Goal: Task Accomplishment & Management: Manage account settings

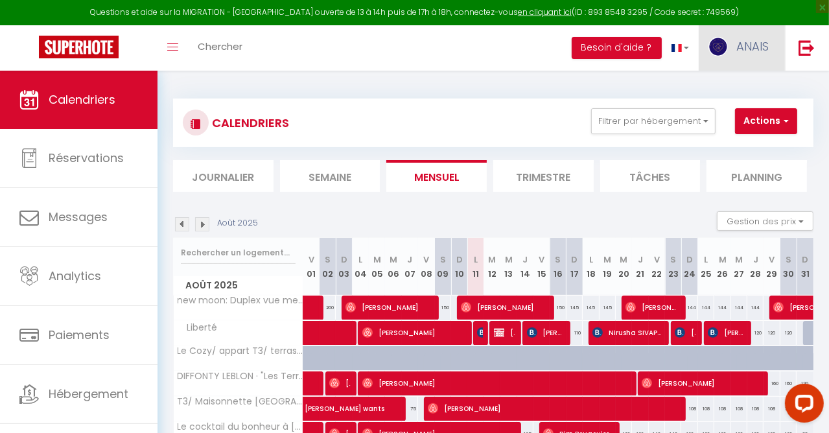
click at [724, 39] on img at bounding box center [717, 46] width 19 height 19
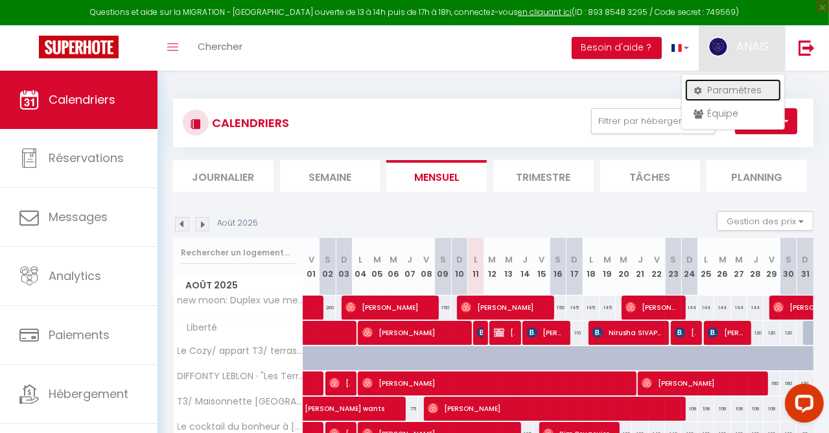
click at [725, 90] on link "Paramètres" at bounding box center [733, 90] width 96 height 22
select select "fr"
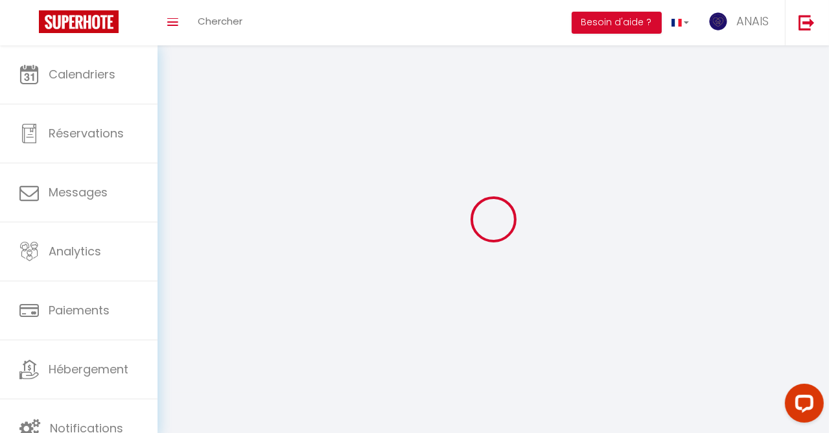
select select
type input "ANAIS"
type input "DEMONFAUCON"
type input "0646102777"
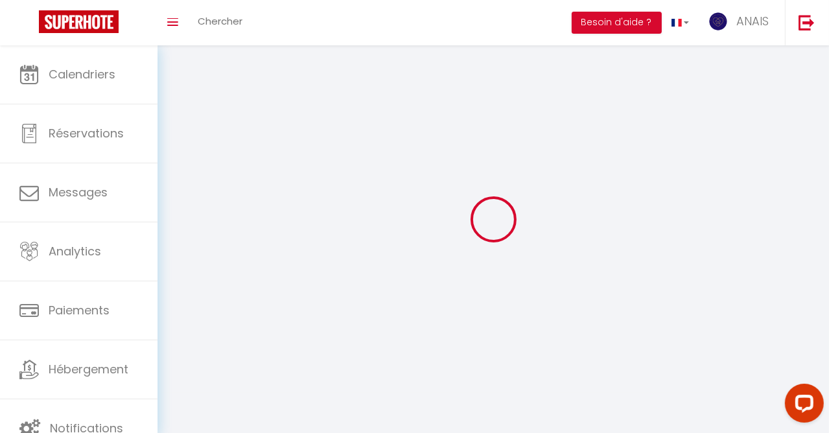
type input "[STREET_ADDRESS]"
type input "01000"
type input "[PERSON_NAME][GEOGRAPHIC_DATA]"
type input "Kx2yXzlNC3efAqmC8kIJtrLj3"
type input "nqHP6oCnFyYPtVveScReaaKCF"
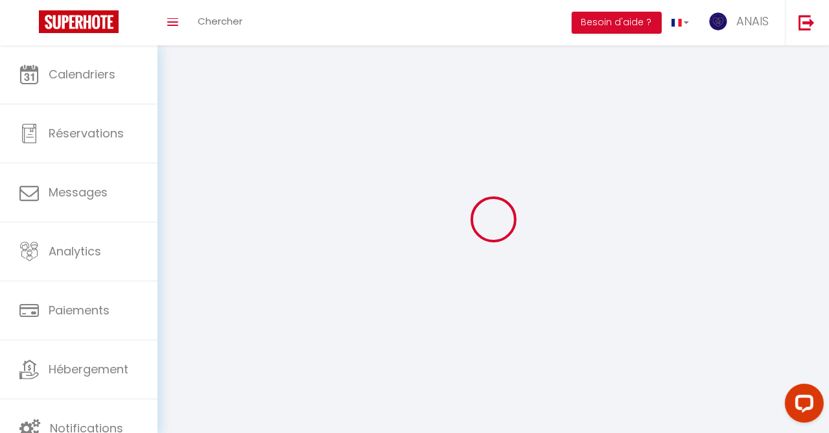
type input "[URL][DOMAIN_NAME]"
select select "28"
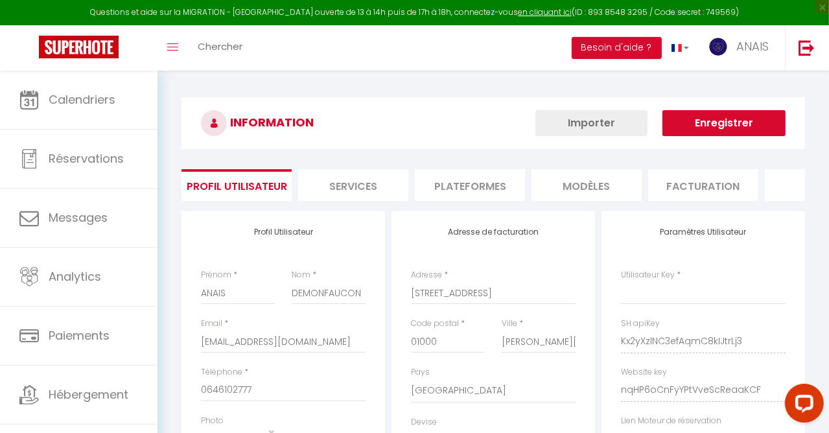
type input "Kx2yXzlNC3efAqmC8kIJtrLj3"
type input "nqHP6oCnFyYPtVveScReaaKCF"
type input "[URL][DOMAIN_NAME]"
select select "fr"
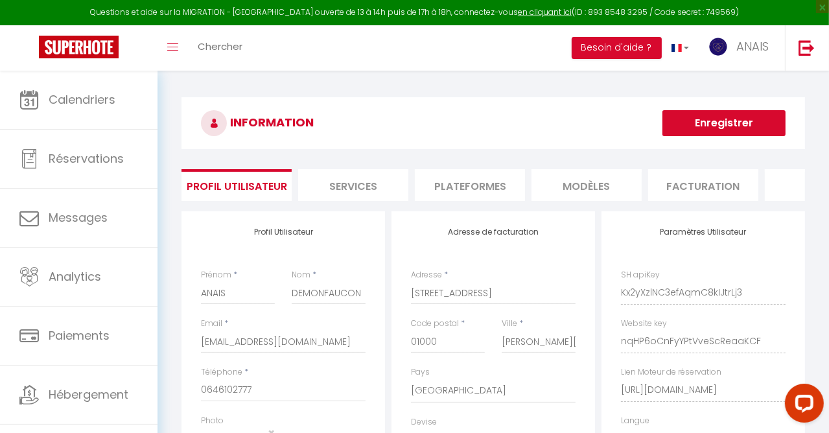
click at [476, 184] on li "Plateformes" at bounding box center [470, 185] width 110 height 32
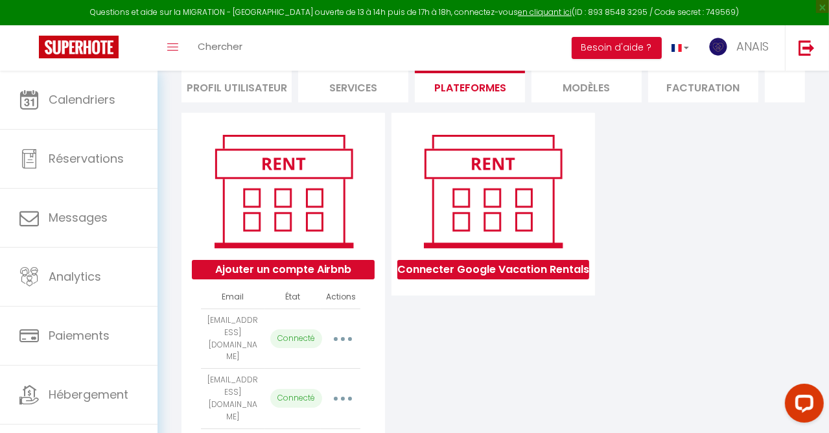
scroll to position [194, 0]
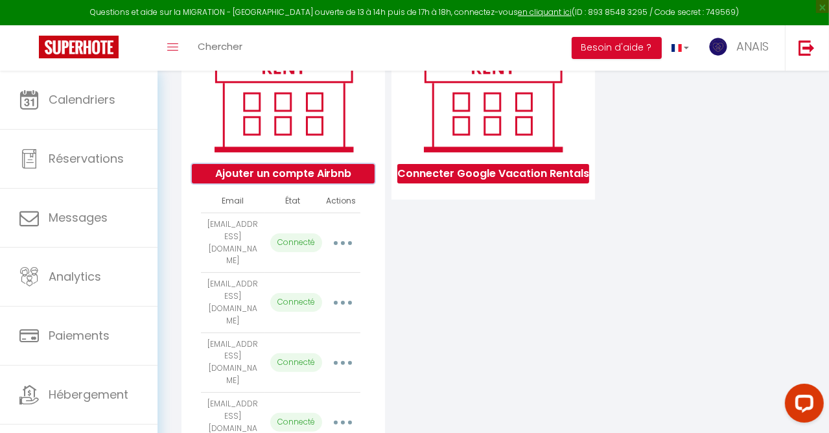
click at [349, 183] on button "Ajouter un compte Airbnb" at bounding box center [283, 173] width 182 height 19
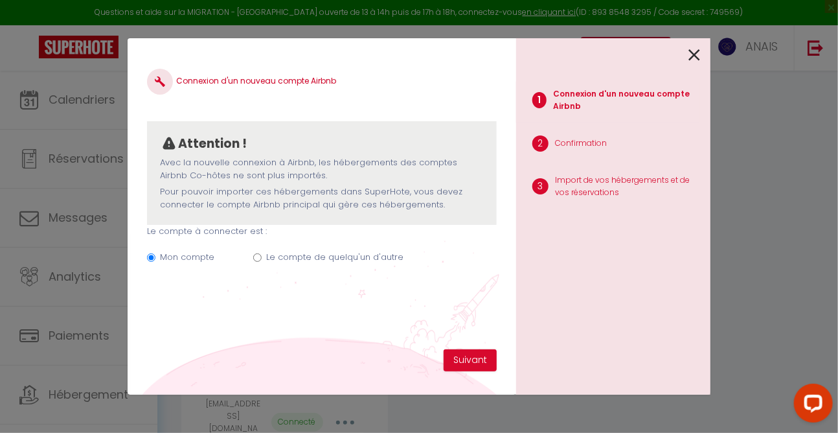
click at [257, 253] on input "Le compte de quelqu'un d'autre" at bounding box center [257, 257] width 8 height 8
radio input "true"
radio input "false"
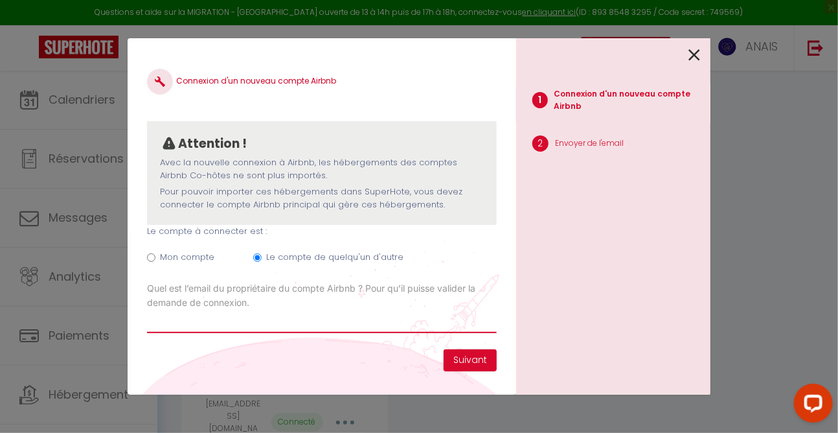
click at [174, 325] on input "Email connexion Airbnb" at bounding box center [322, 321] width 350 height 23
click at [153, 327] on input "Email connexion Airbnb" at bounding box center [322, 321] width 350 height 23
drag, startPoint x: 153, startPoint y: 321, endPoint x: 158, endPoint y: 328, distance: 8.3
click at [158, 328] on input "Email connexion Airbnb" at bounding box center [322, 321] width 350 height 23
paste input "[EMAIL_ADDRESS][DOMAIN_NAME]"
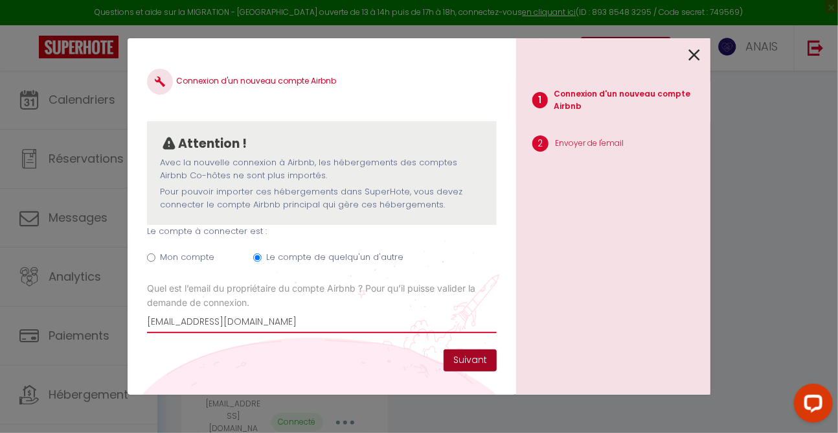
type input "[EMAIL_ADDRESS][DOMAIN_NAME]"
click at [469, 359] on button "Suivant" at bounding box center [470, 360] width 53 height 22
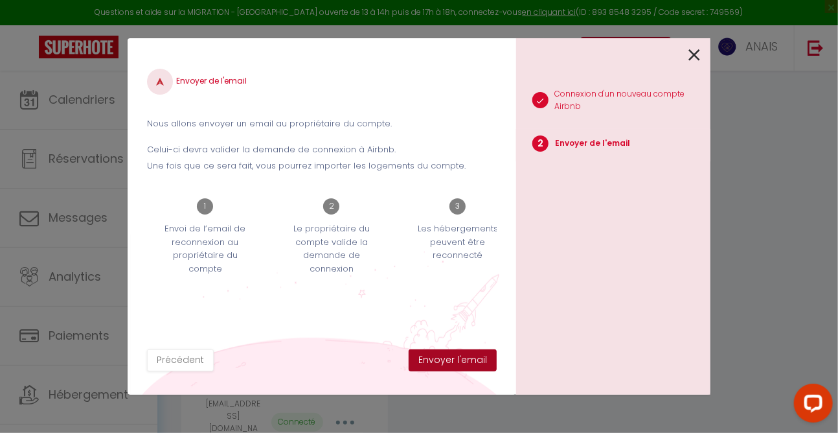
click at [469, 359] on button "Envoyer l'email" at bounding box center [453, 360] width 88 height 22
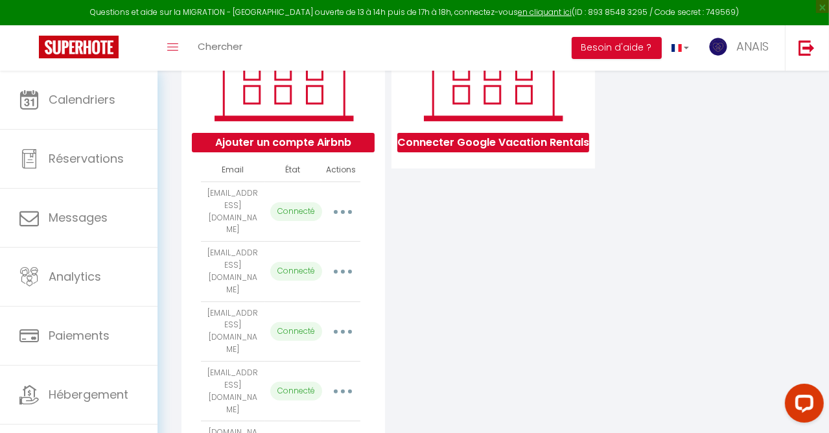
scroll to position [80, 0]
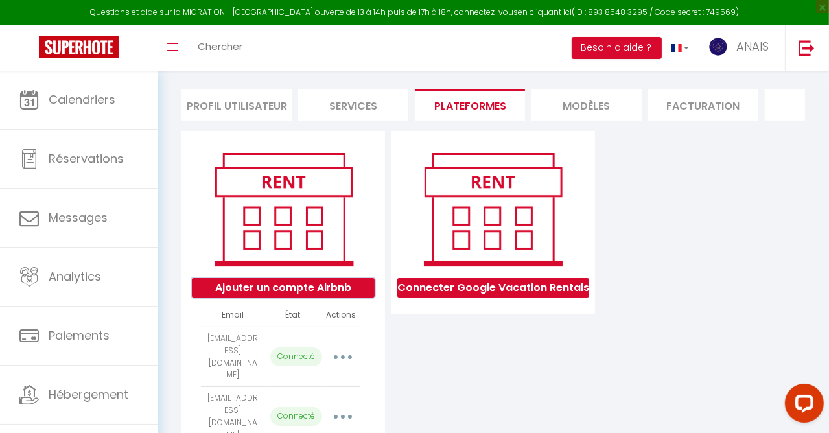
click at [310, 297] on button "Ajouter un compte Airbnb" at bounding box center [283, 287] width 182 height 19
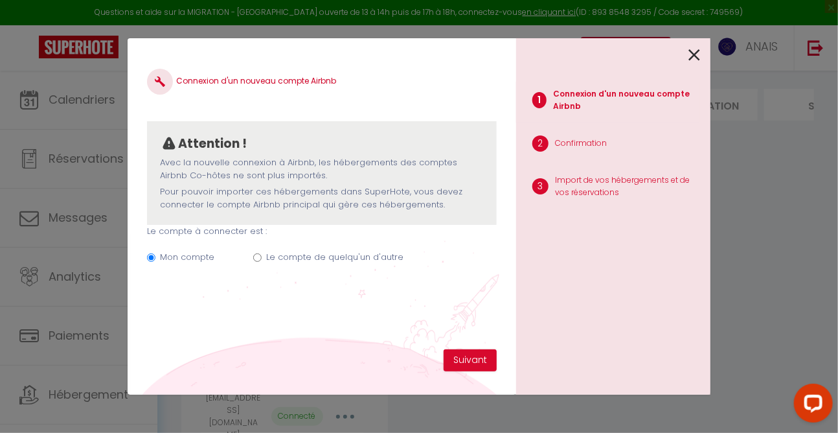
click at [257, 255] on input "Le compte de quelqu'un d'autre" at bounding box center [257, 257] width 8 height 8
radio input "true"
radio input "false"
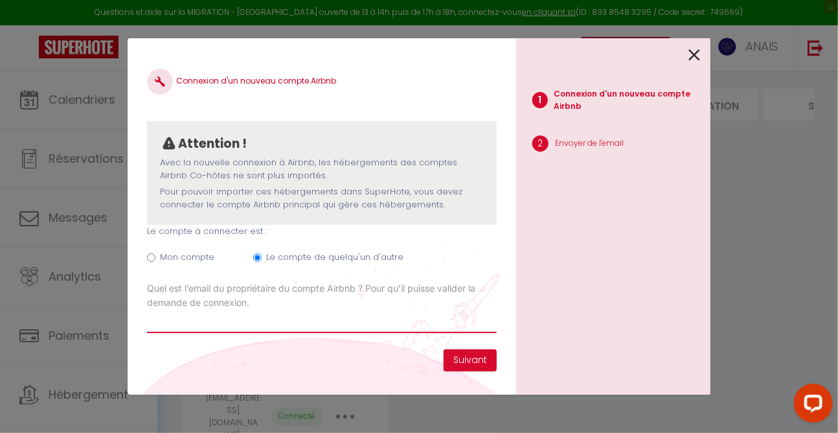
click at [164, 327] on input "Email connexion Airbnb" at bounding box center [322, 321] width 350 height 23
type input "[EMAIL_ADDRESS][DOMAIN_NAME]"
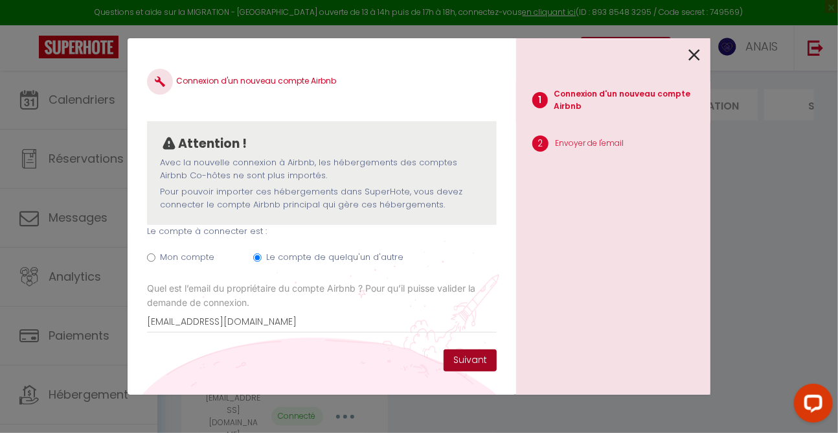
click at [479, 354] on button "Suivant" at bounding box center [470, 360] width 53 height 22
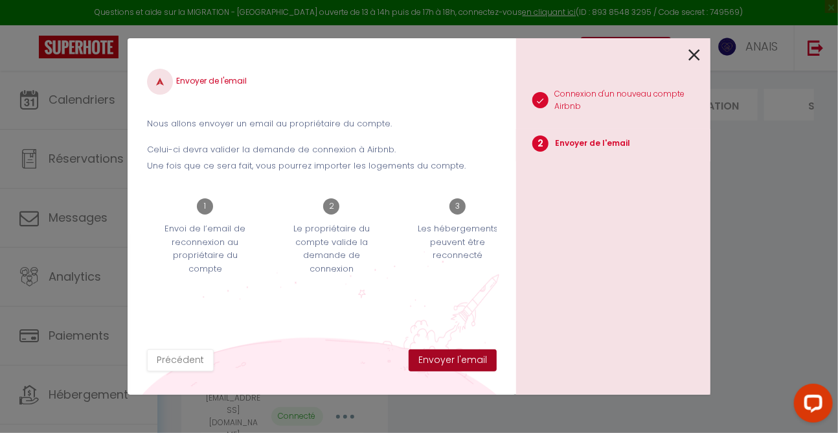
click at [470, 362] on button "Envoyer l'email" at bounding box center [453, 360] width 88 height 22
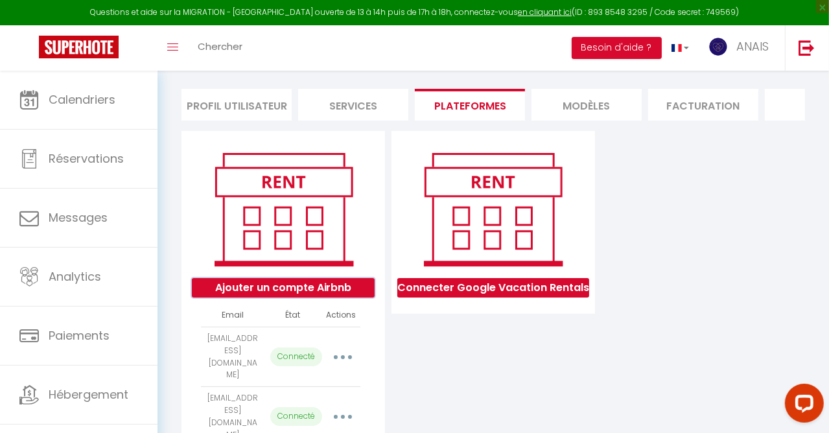
click at [341, 297] on button "Ajouter un compte Airbnb" at bounding box center [283, 287] width 182 height 19
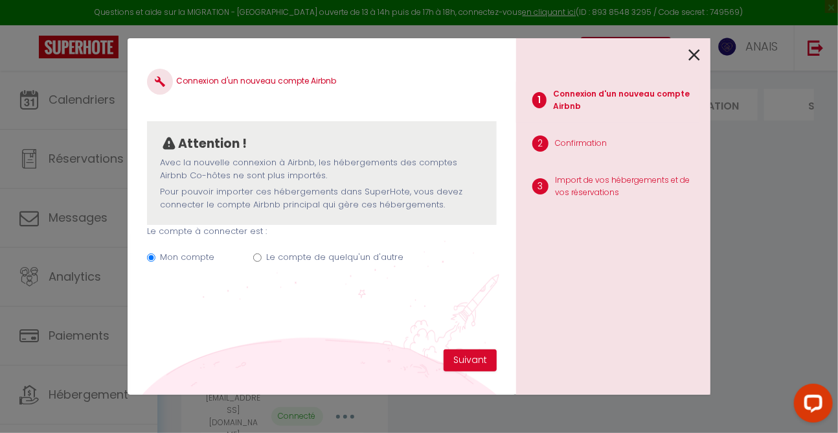
click at [257, 256] on input "Le compte de quelqu'un d'autre" at bounding box center [257, 257] width 8 height 8
radio input "true"
radio input "false"
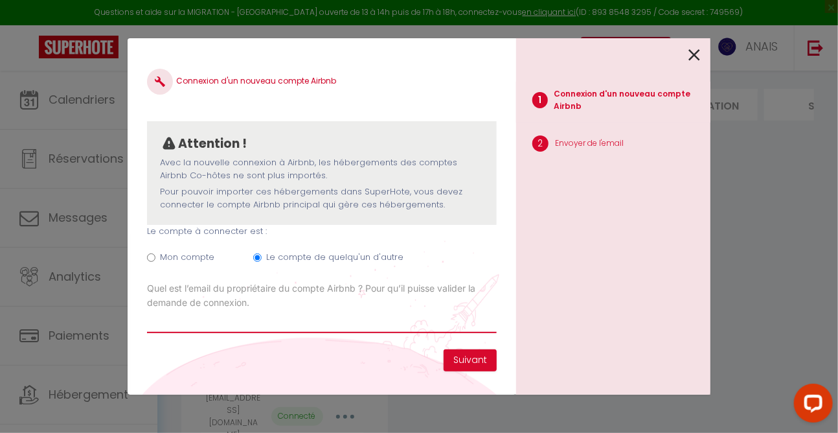
click at [190, 323] on input "Email connexion Airbnb" at bounding box center [322, 321] width 350 height 23
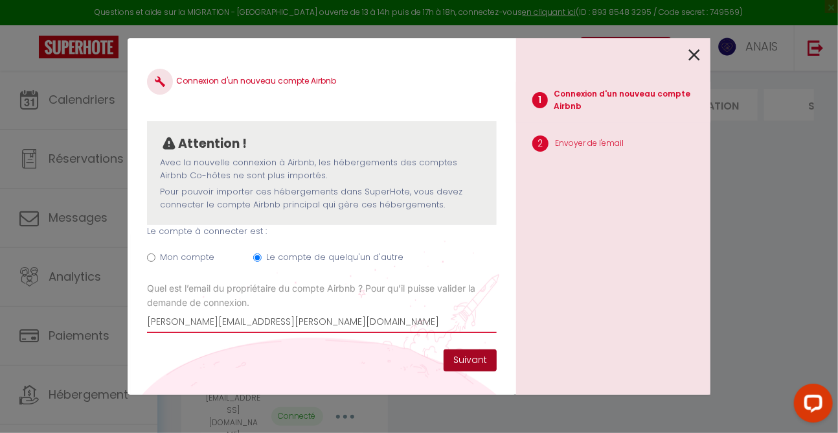
type input "[PERSON_NAME][EMAIL_ADDRESS][PERSON_NAME][DOMAIN_NAME]"
click at [468, 363] on button "Suivant" at bounding box center [470, 360] width 53 height 22
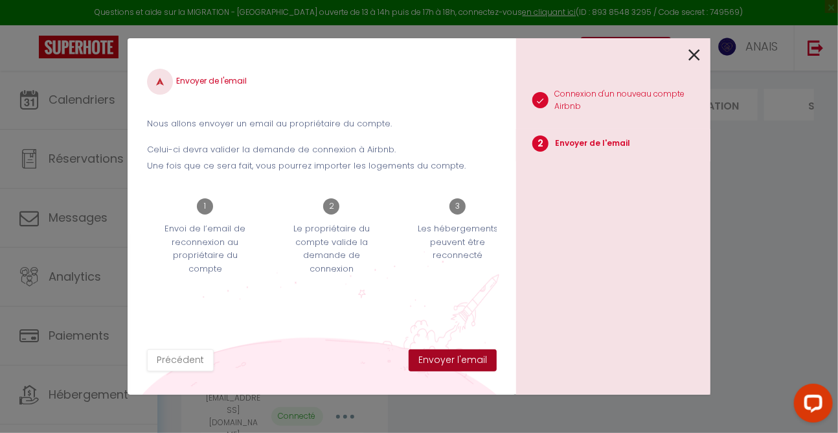
click at [468, 363] on button "Envoyer l'email" at bounding box center [453, 360] width 88 height 22
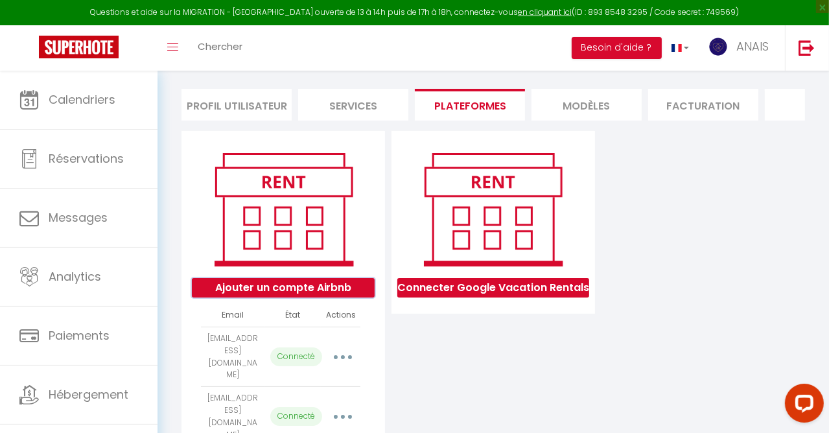
click at [349, 293] on button "Ajouter un compte Airbnb" at bounding box center [283, 287] width 182 height 19
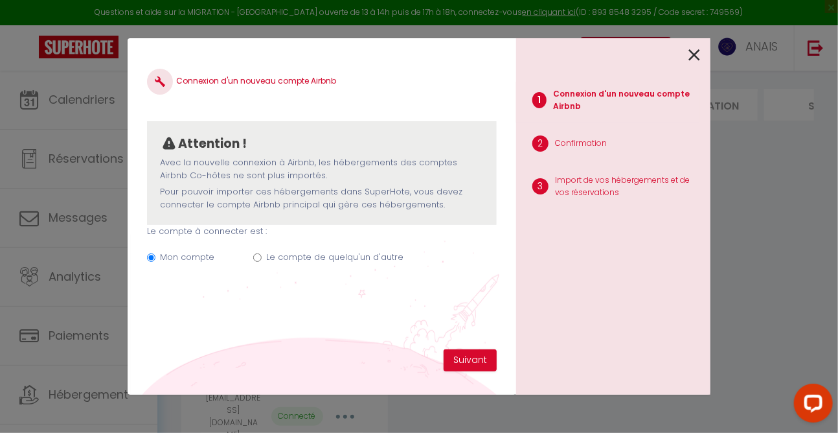
click at [255, 253] on input "Le compte de quelqu'un d'autre" at bounding box center [257, 257] width 8 height 8
radio input "true"
radio input "false"
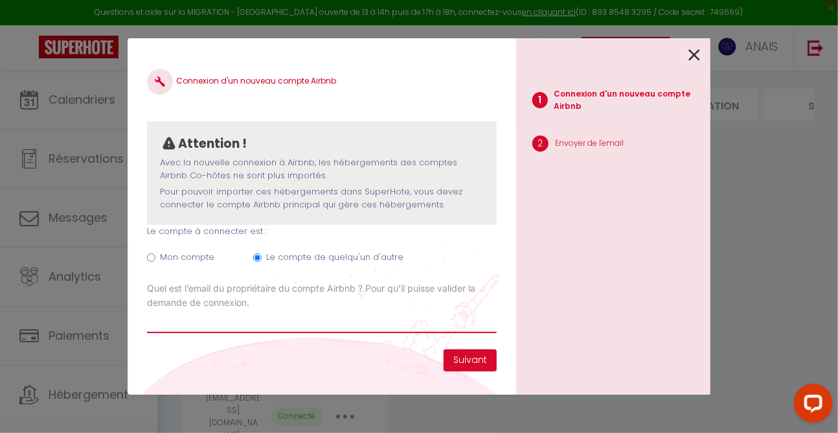
click at [233, 326] on input "Email connexion Airbnb" at bounding box center [322, 321] width 350 height 23
type input "[EMAIL_ADDRESS][DOMAIN_NAME]"
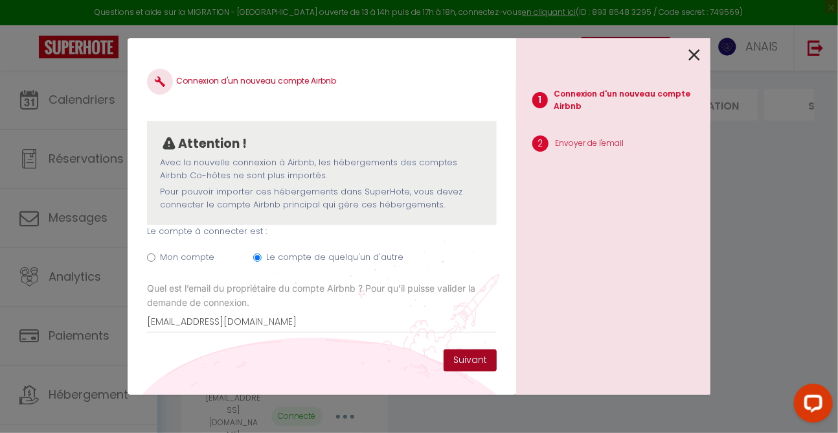
click at [461, 354] on button "Suivant" at bounding box center [470, 360] width 53 height 22
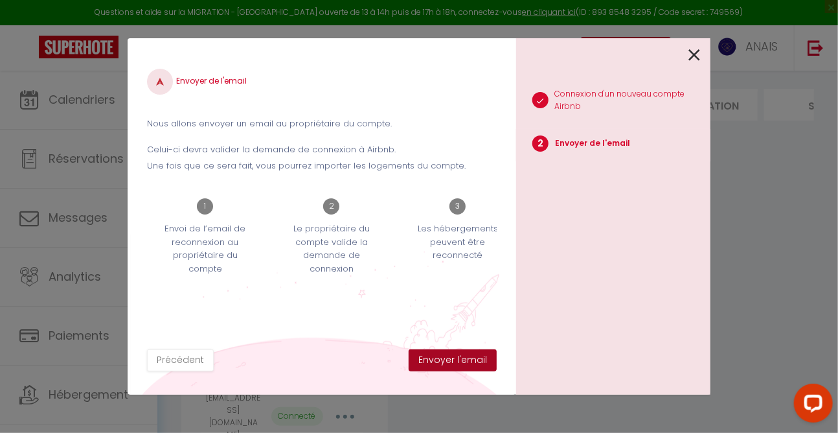
click at [457, 360] on button "Envoyer l'email" at bounding box center [453, 360] width 88 height 22
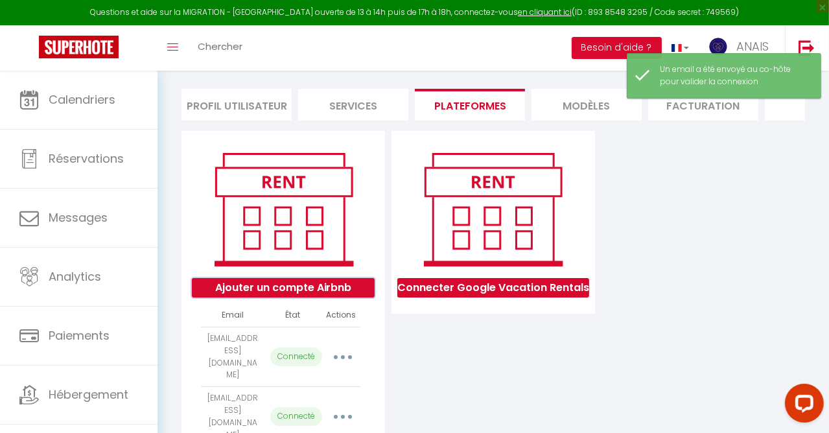
click at [341, 294] on button "Ajouter un compte Airbnb" at bounding box center [283, 287] width 182 height 19
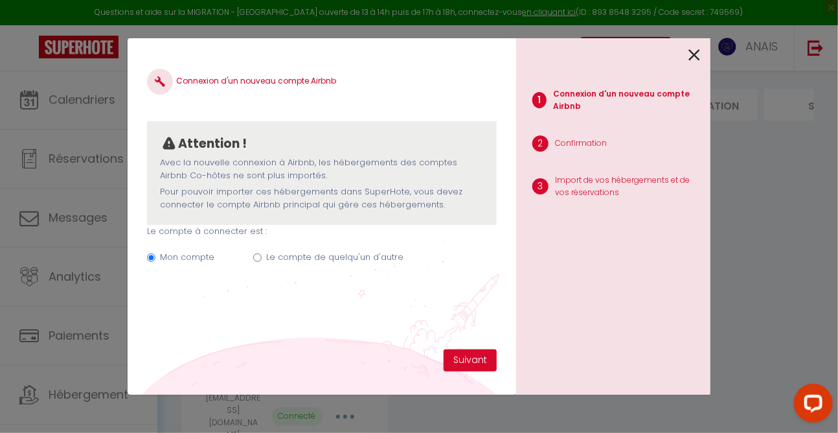
click at [257, 256] on input "Le compte de quelqu'un d'autre" at bounding box center [257, 257] width 8 height 8
radio input "true"
radio input "false"
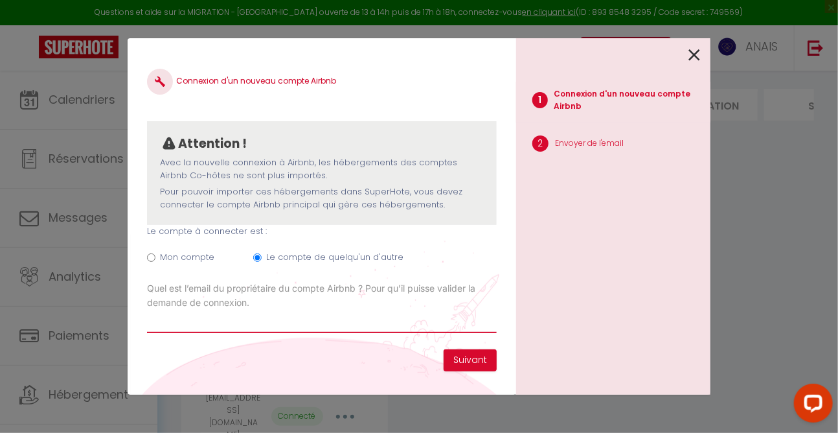
click at [203, 323] on input "Email connexion Airbnb" at bounding box center [322, 321] width 350 height 23
type input "[EMAIL_ADDRESS][DOMAIN_NAME]"
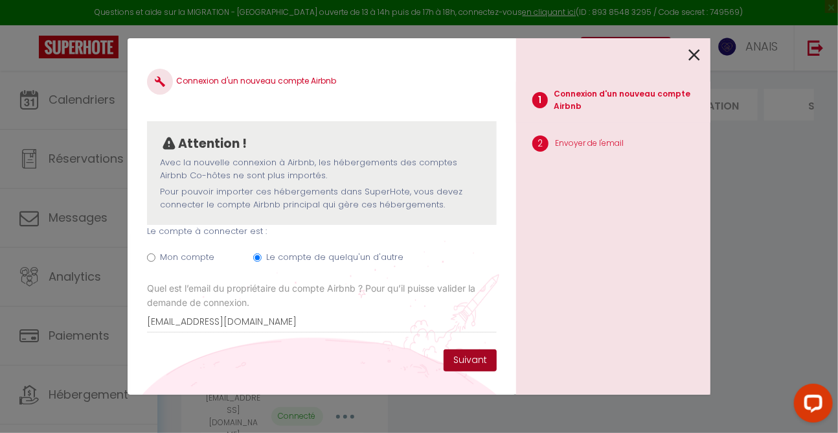
click at [471, 365] on button "Suivant" at bounding box center [470, 360] width 53 height 22
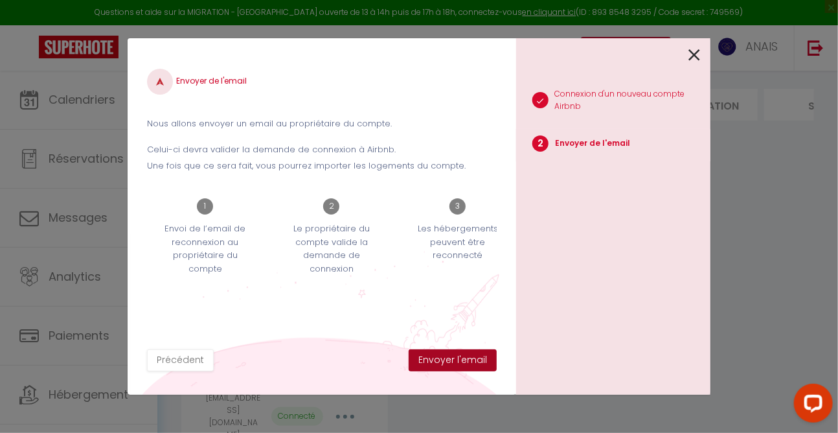
click at [471, 364] on button "Envoyer l'email" at bounding box center [453, 360] width 88 height 22
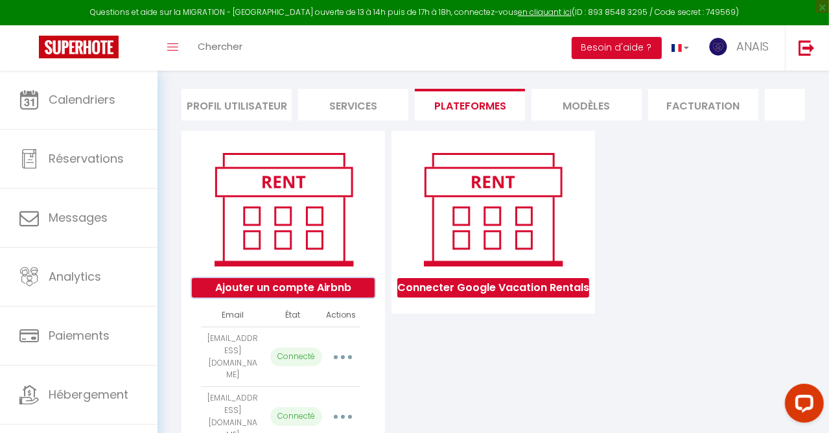
click at [341, 292] on button "Ajouter un compte Airbnb" at bounding box center [283, 287] width 182 height 19
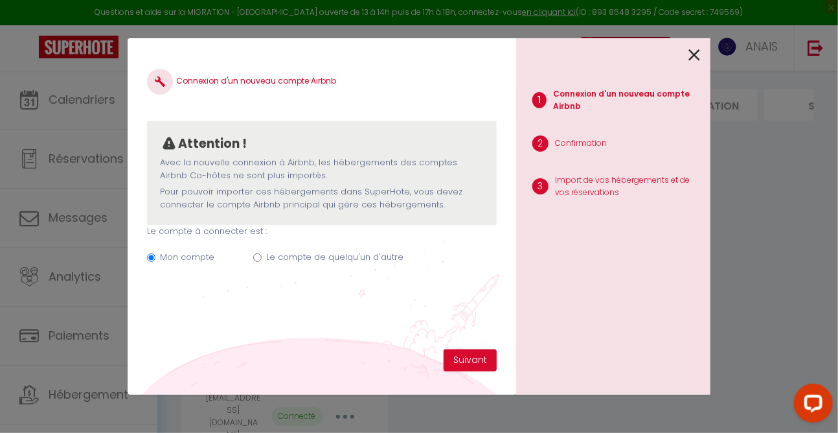
click at [255, 259] on input "Le compte de quelqu'un d'autre" at bounding box center [257, 257] width 8 height 8
radio input "true"
radio input "false"
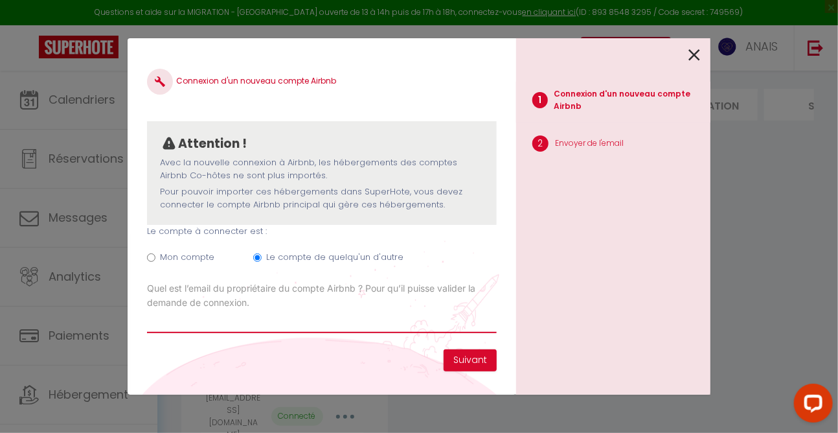
click at [178, 325] on input "Email connexion Airbnb" at bounding box center [322, 321] width 350 height 23
type input "[PERSON_NAME][EMAIL_ADDRESS][DOMAIN_NAME]"
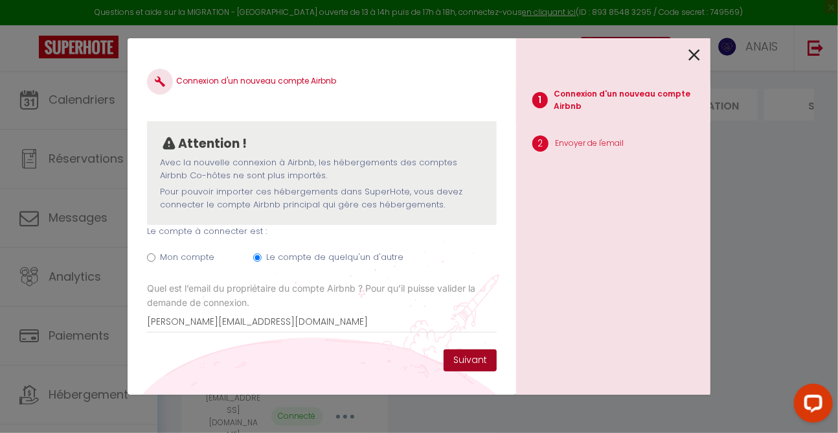
click at [463, 362] on button "Suivant" at bounding box center [470, 360] width 53 height 22
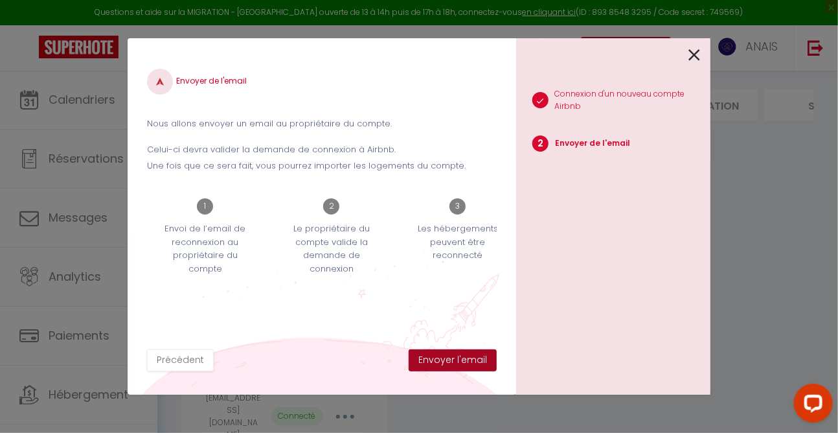
click at [463, 362] on button "Envoyer l'email" at bounding box center [453, 360] width 88 height 22
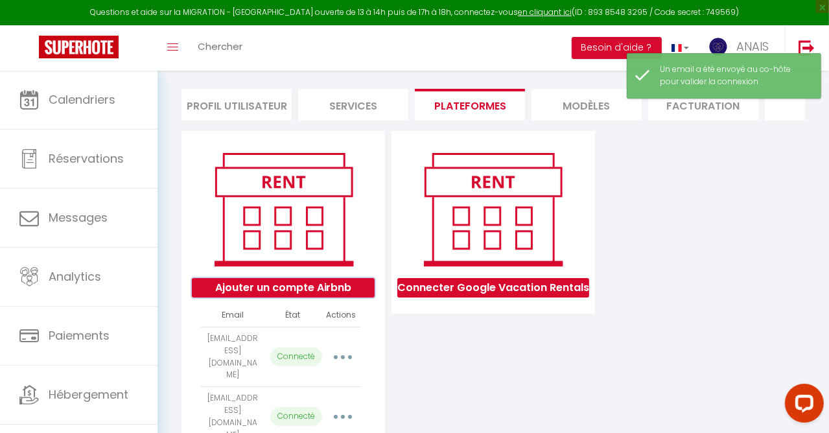
click at [341, 293] on button "Ajouter un compte Airbnb" at bounding box center [283, 287] width 182 height 19
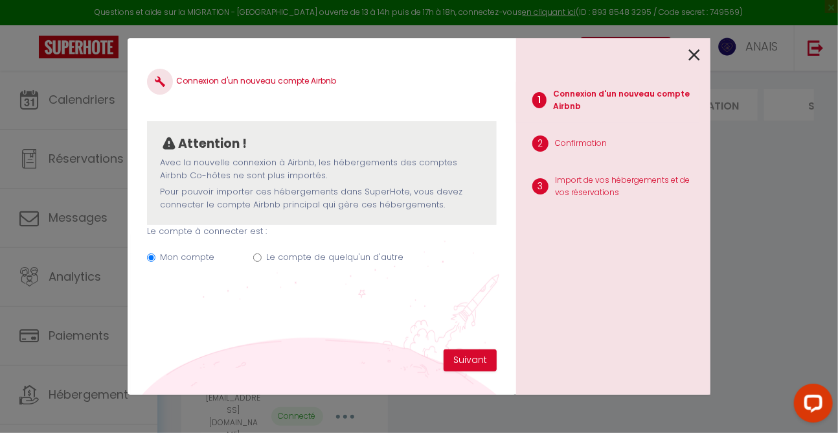
click at [253, 258] on input "Le compte de quelqu'un d'autre" at bounding box center [257, 257] width 8 height 8
radio input "true"
radio input "false"
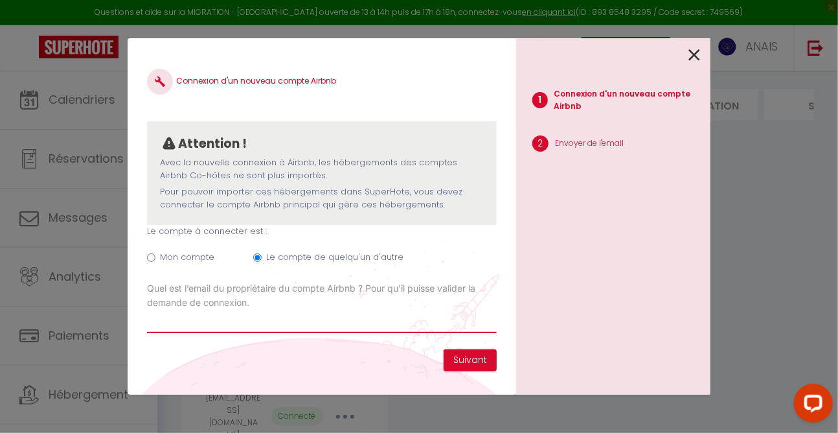
click at [174, 326] on input "Email connexion Airbnb" at bounding box center [322, 321] width 350 height 23
click at [237, 321] on input "[DOMAIN_NAME]" at bounding box center [322, 321] width 350 height 23
type input "[EMAIL_ADDRESS][DOMAIN_NAME]"
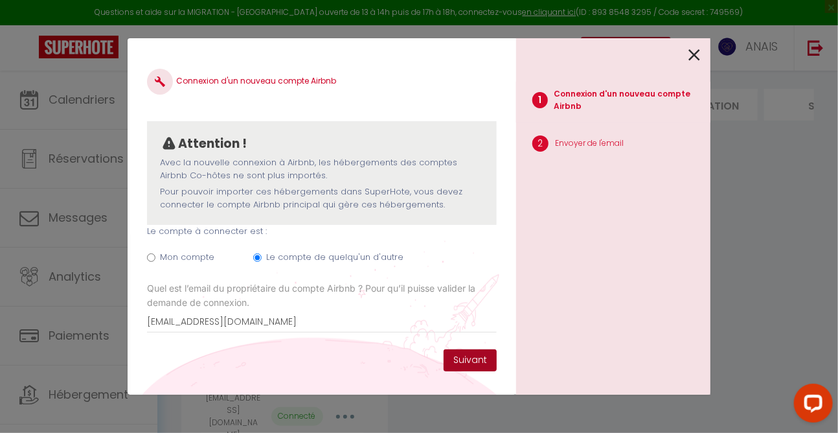
click at [454, 352] on button "Suivant" at bounding box center [470, 360] width 53 height 22
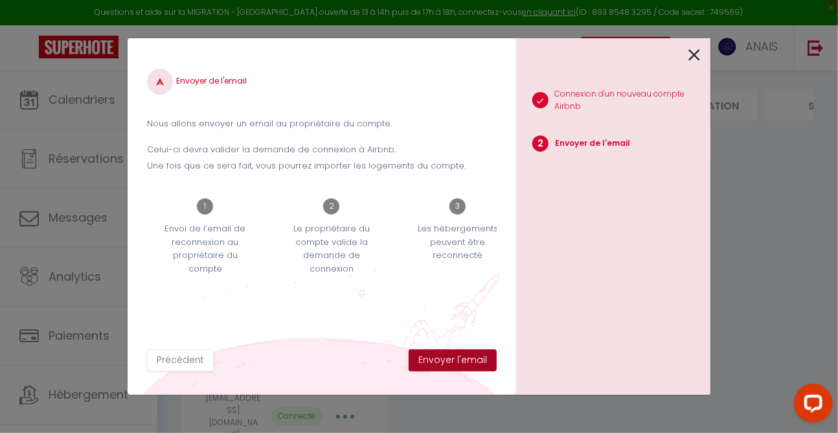
click at [454, 352] on button "Envoyer l'email" at bounding box center [453, 360] width 88 height 22
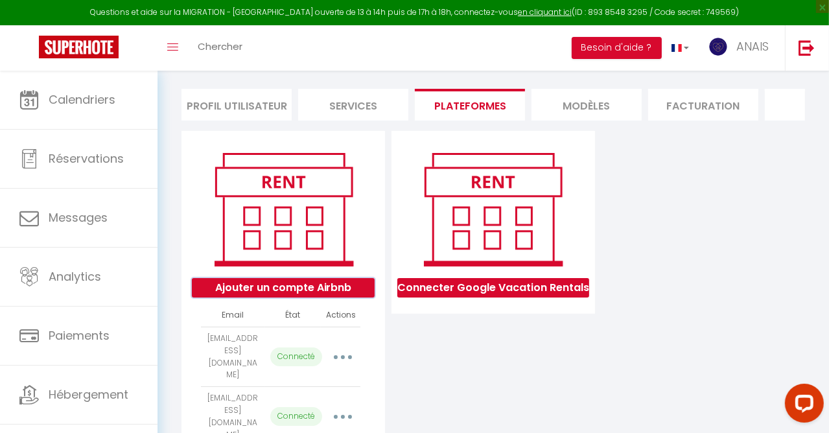
click at [343, 297] on button "Ajouter un compte Airbnb" at bounding box center [283, 287] width 182 height 19
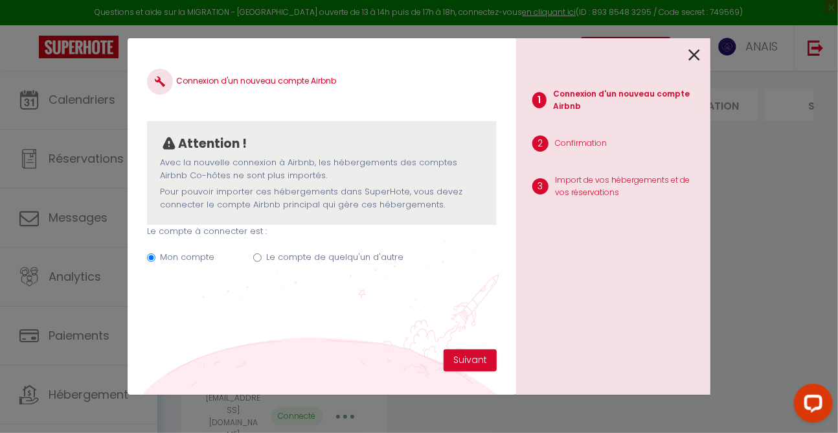
click at [257, 256] on input "Le compte de quelqu'un d'autre" at bounding box center [257, 257] width 8 height 8
radio input "true"
radio input "false"
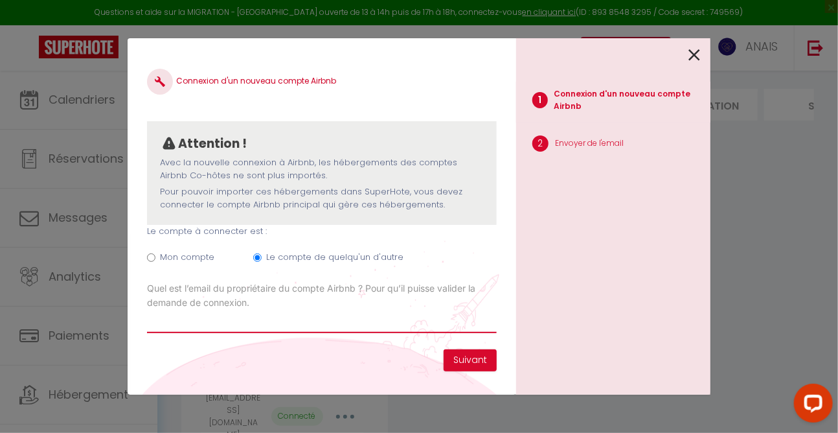
click at [207, 326] on input "Email connexion Airbnb" at bounding box center [322, 321] width 350 height 23
type input "[EMAIL_ADDRESS][DOMAIN_NAME]"
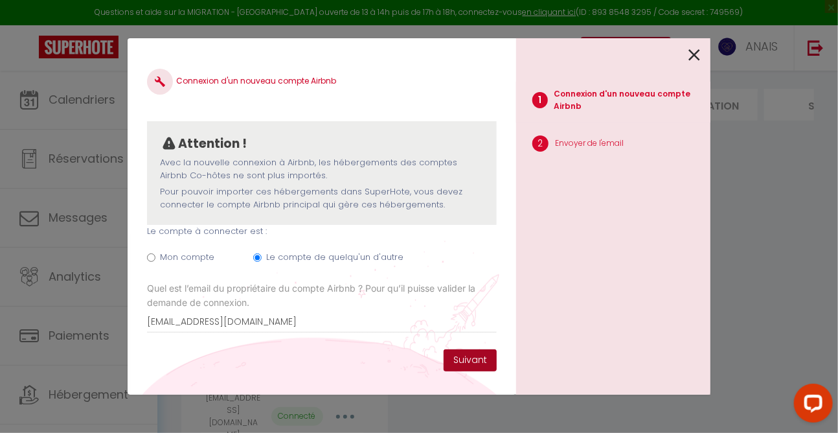
click at [459, 354] on button "Suivant" at bounding box center [470, 360] width 53 height 22
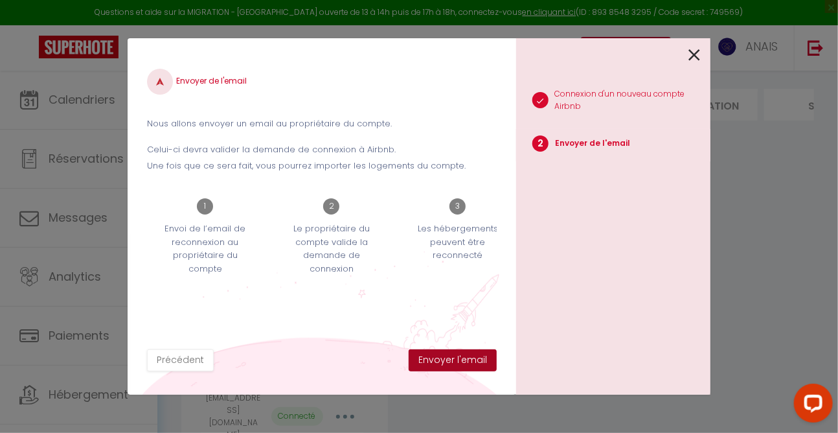
click at [456, 356] on button "Envoyer l'email" at bounding box center [453, 360] width 88 height 22
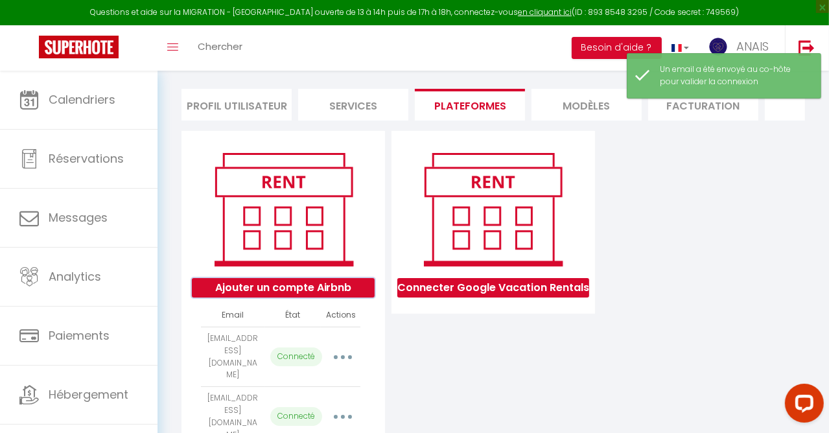
click at [332, 293] on button "Ajouter un compte Airbnb" at bounding box center [283, 287] width 182 height 19
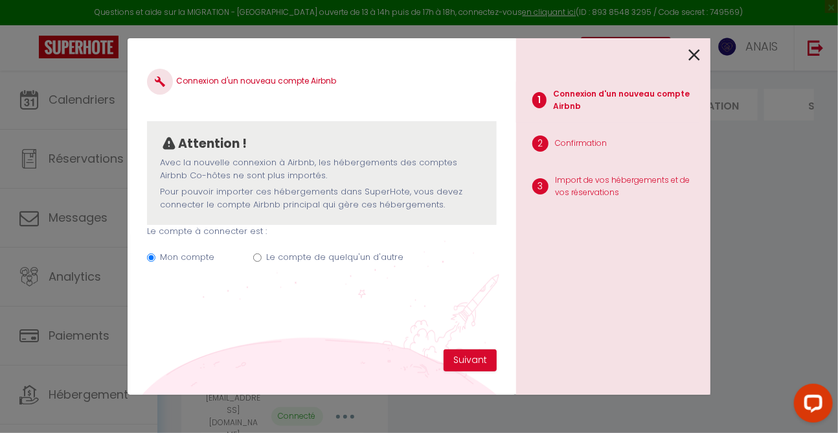
click at [255, 256] on input "Le compte de quelqu'un d'autre" at bounding box center [257, 257] width 8 height 8
radio input "true"
radio input "false"
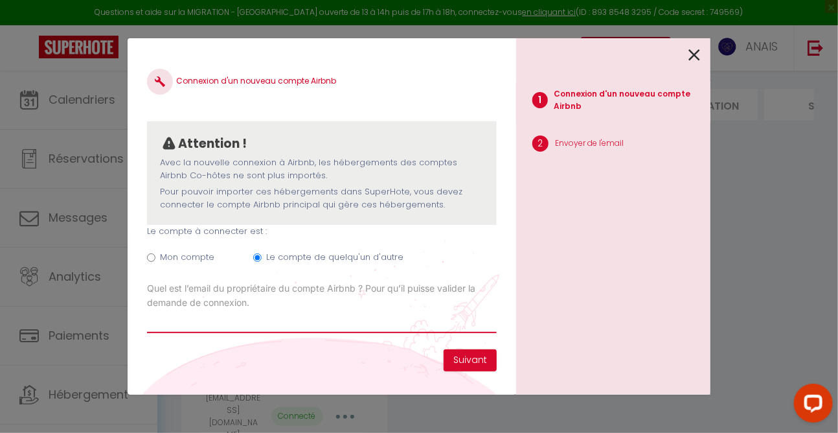
click at [184, 328] on input "Email connexion Airbnb" at bounding box center [322, 321] width 350 height 23
type input "[EMAIL_ADDRESS][DOMAIN_NAME]"
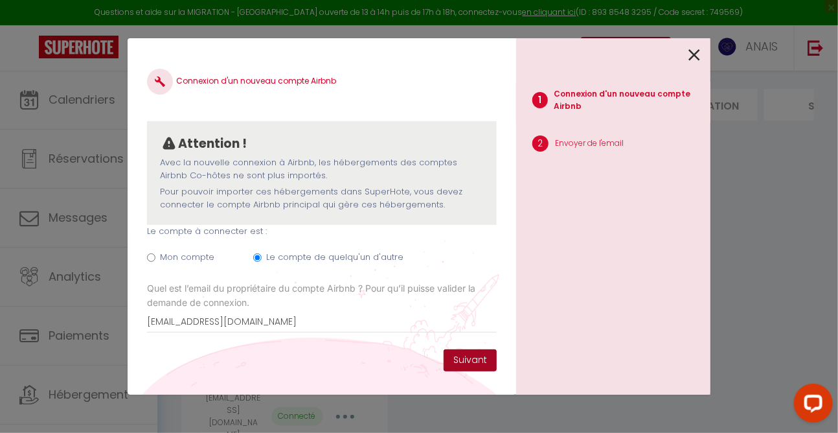
click at [464, 360] on button "Suivant" at bounding box center [470, 360] width 53 height 22
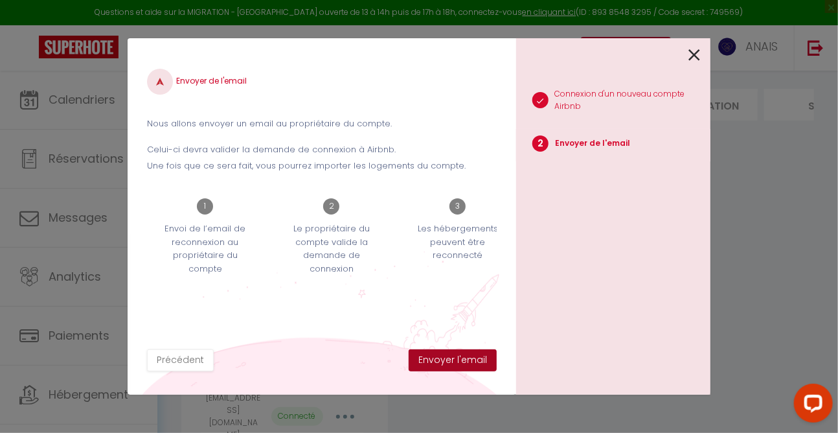
click at [463, 360] on button "Envoyer l'email" at bounding box center [453, 360] width 88 height 22
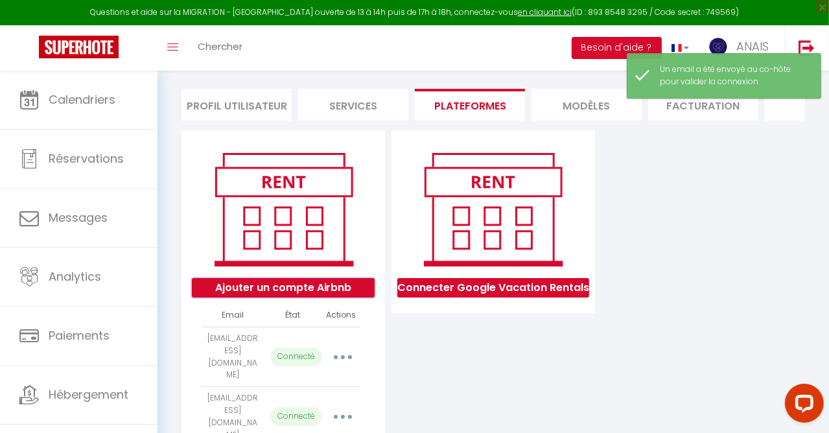
click at [342, 294] on button "Ajouter un compte Airbnb" at bounding box center [283, 287] width 182 height 19
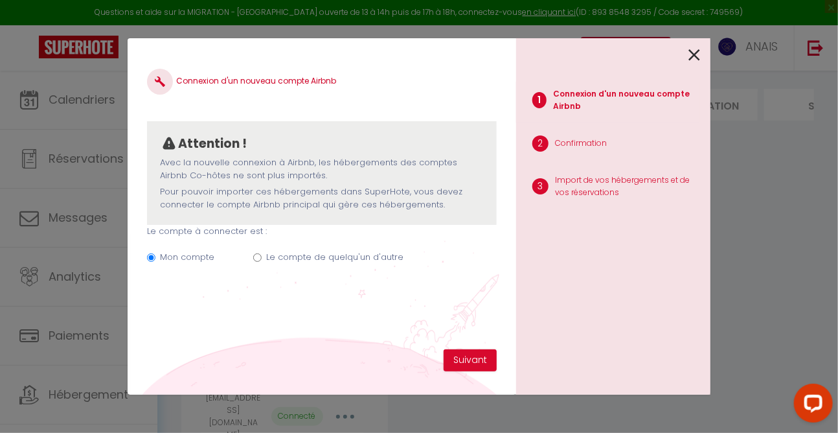
click at [258, 259] on input "Le compte de quelqu'un d'autre" at bounding box center [257, 257] width 8 height 8
radio input "true"
radio input "false"
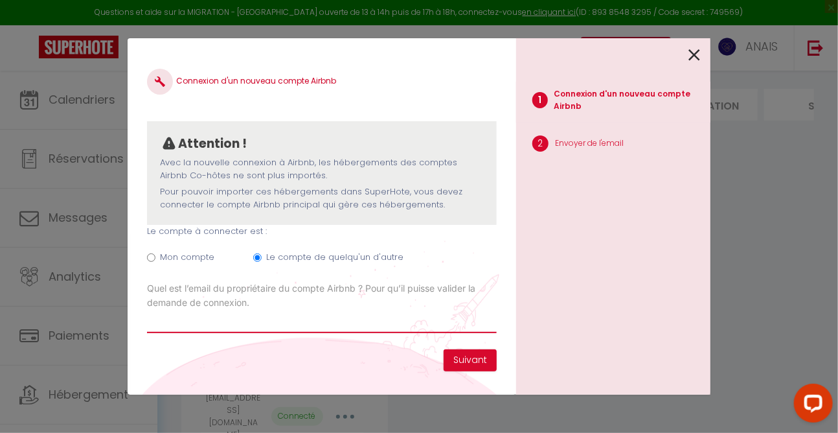
click at [214, 331] on input "Email connexion Airbnb" at bounding box center [322, 321] width 350 height 23
type input "[EMAIL_ADDRESS][DOMAIN_NAME]"
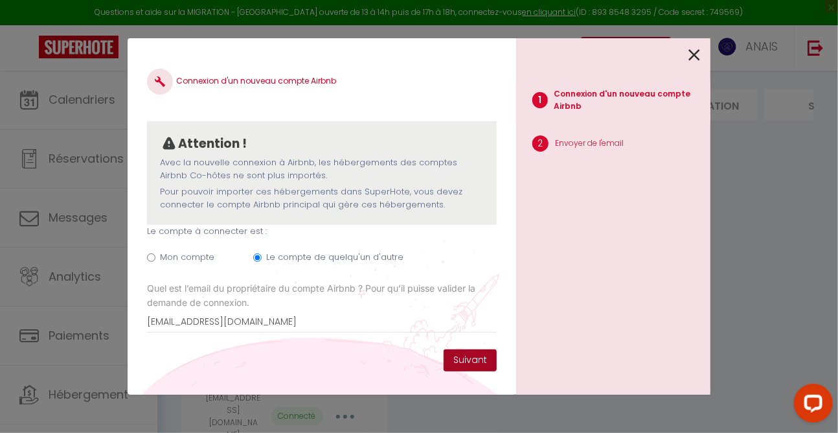
click at [472, 361] on button "Suivant" at bounding box center [470, 360] width 53 height 22
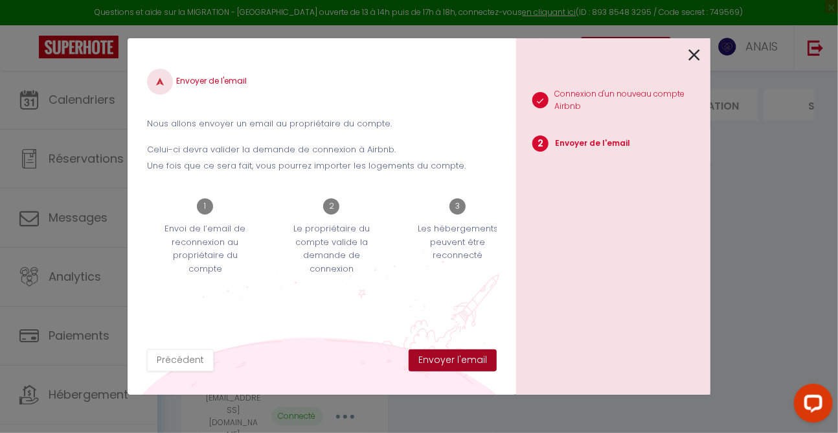
click at [472, 361] on button "Envoyer l'email" at bounding box center [453, 360] width 88 height 22
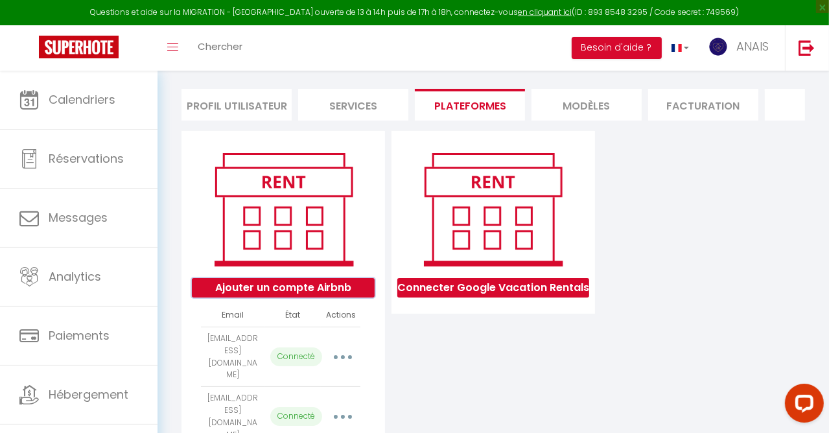
click at [333, 297] on button "Ajouter un compte Airbnb" at bounding box center [283, 287] width 182 height 19
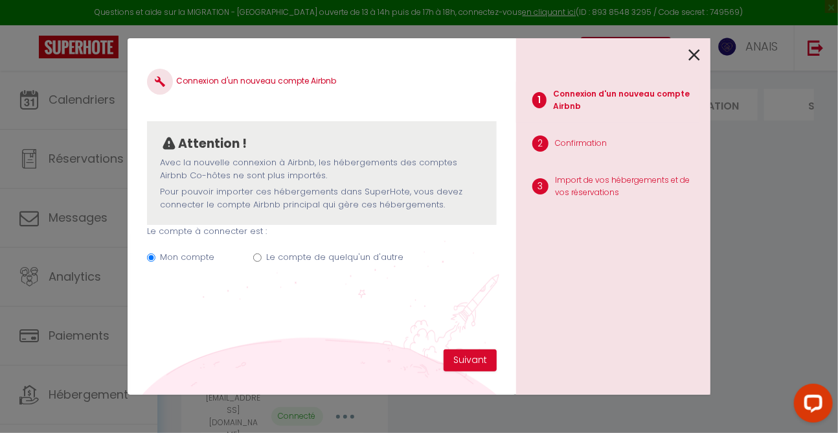
click at [258, 256] on input "Le compte de quelqu'un d'autre" at bounding box center [257, 257] width 8 height 8
radio input "true"
radio input "false"
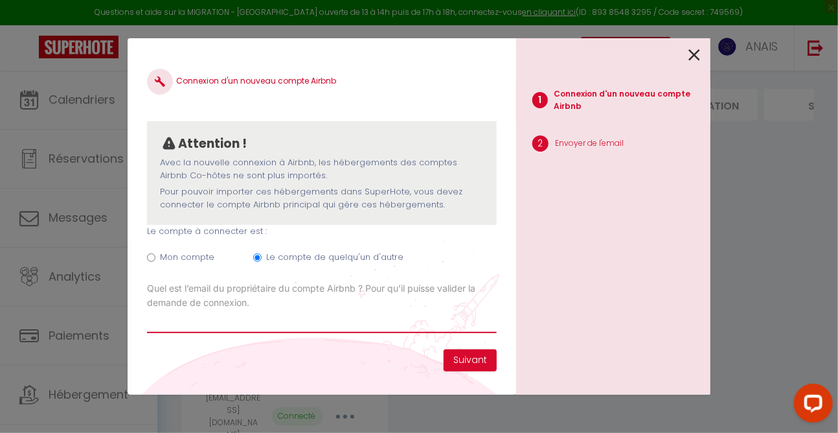
click at [156, 327] on input "Email connexion Airbnb" at bounding box center [322, 321] width 350 height 23
click at [150, 325] on input "Email connexion Airbnb" at bounding box center [322, 321] width 350 height 23
click at [157, 323] on input "Email connexion Airbnb" at bounding box center [322, 321] width 350 height 23
click at [155, 321] on input "Email connexion Airbnb" at bounding box center [322, 321] width 350 height 23
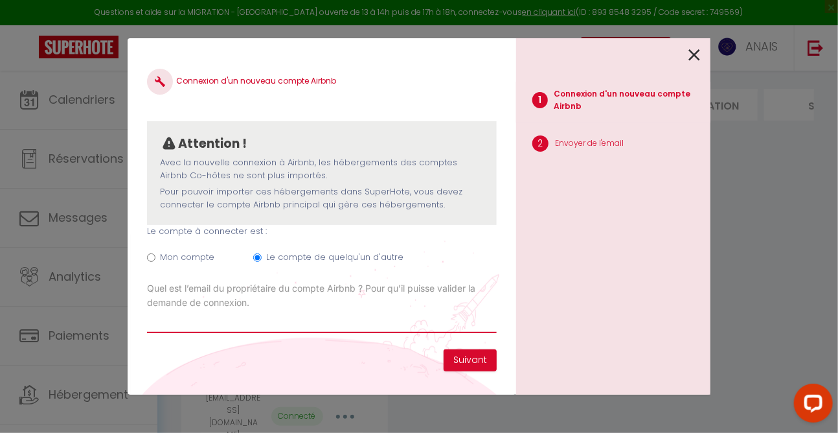
click at [155, 321] on input "Email connexion Airbnb" at bounding box center [322, 321] width 350 height 23
click at [150, 323] on input "Email connexion Airbnb" at bounding box center [322, 321] width 350 height 23
click at [159, 323] on input "Email connexion Airbnb" at bounding box center [322, 321] width 350 height 23
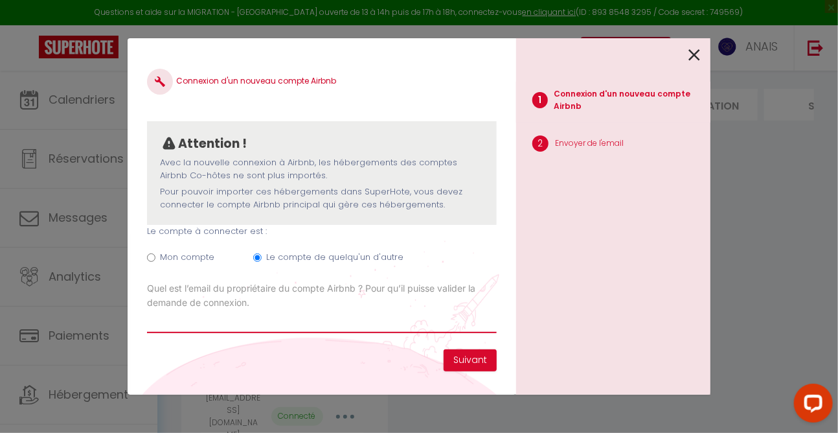
paste input "[EMAIL_ADDRESS][DOMAIN_NAME]"
type input "[EMAIL_ADDRESS][DOMAIN_NAME]"
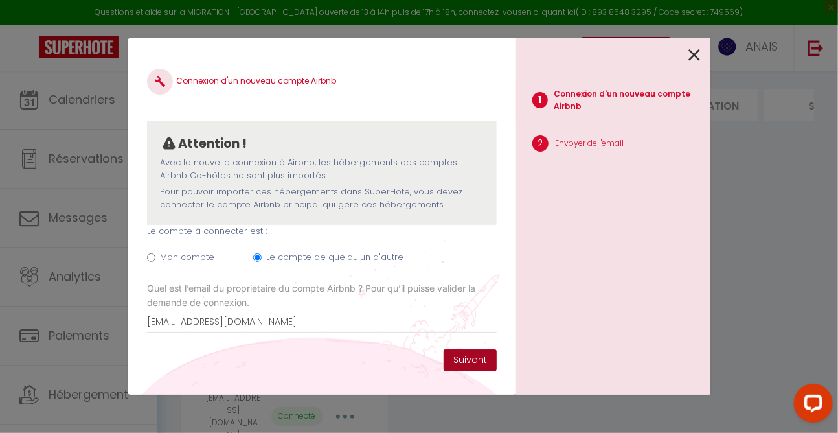
click at [467, 358] on button "Suivant" at bounding box center [470, 360] width 53 height 22
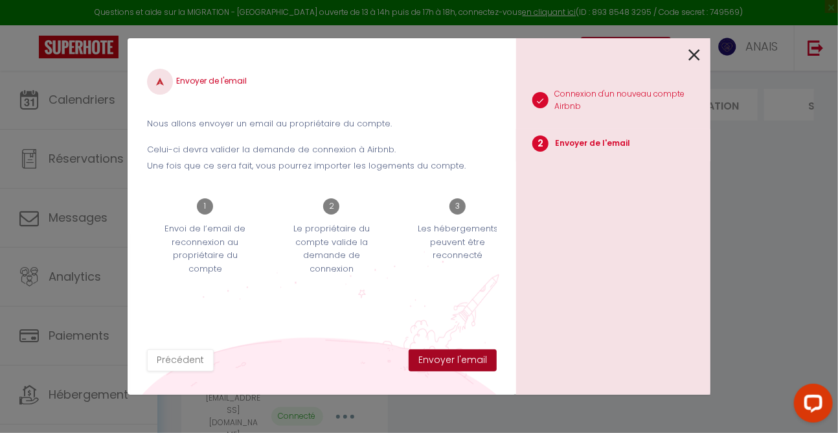
click at [467, 358] on button "Envoyer l'email" at bounding box center [453, 360] width 88 height 22
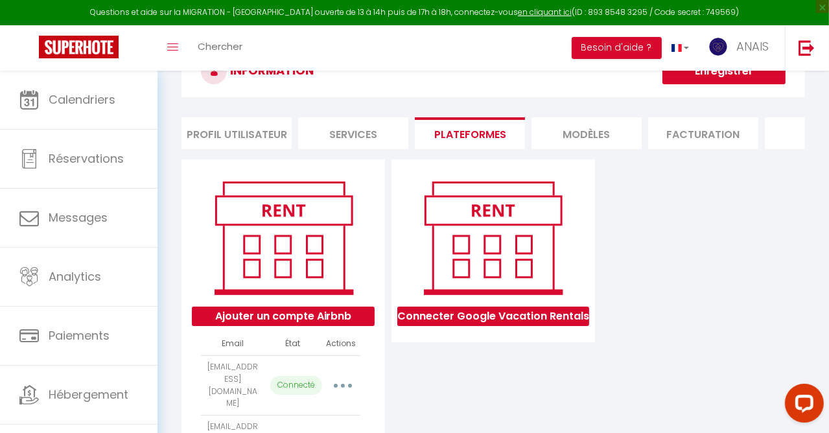
scroll to position [145, 0]
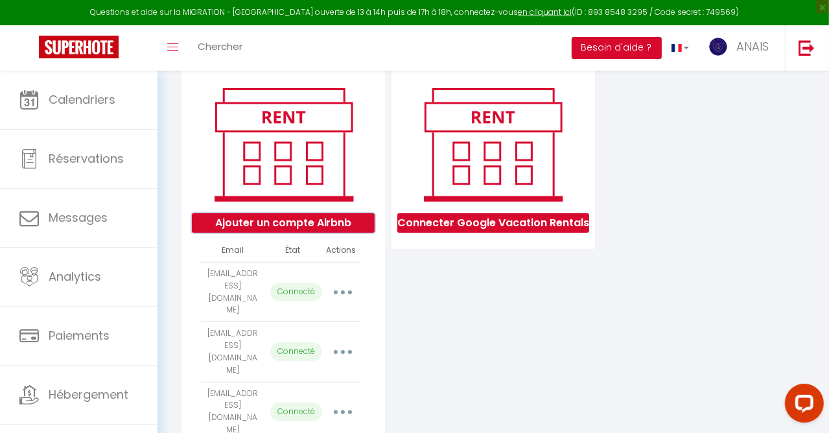
click at [332, 227] on button "Ajouter un compte Airbnb" at bounding box center [283, 222] width 182 height 19
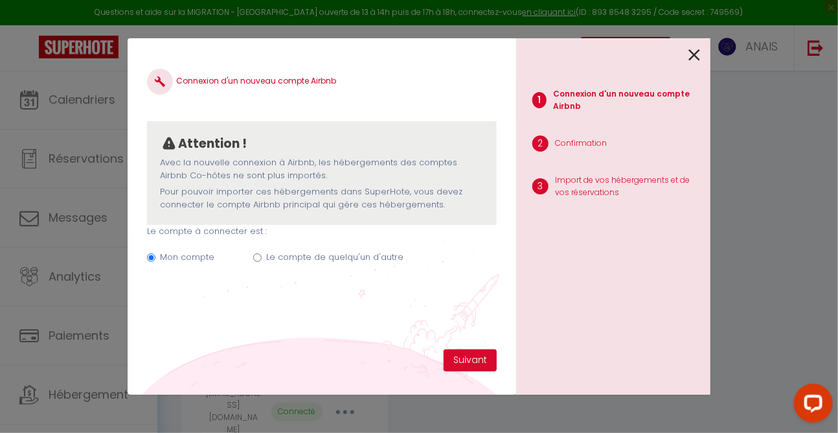
click at [257, 255] on input "Le compte de quelqu'un d'autre" at bounding box center [257, 257] width 8 height 8
radio input "true"
radio input "false"
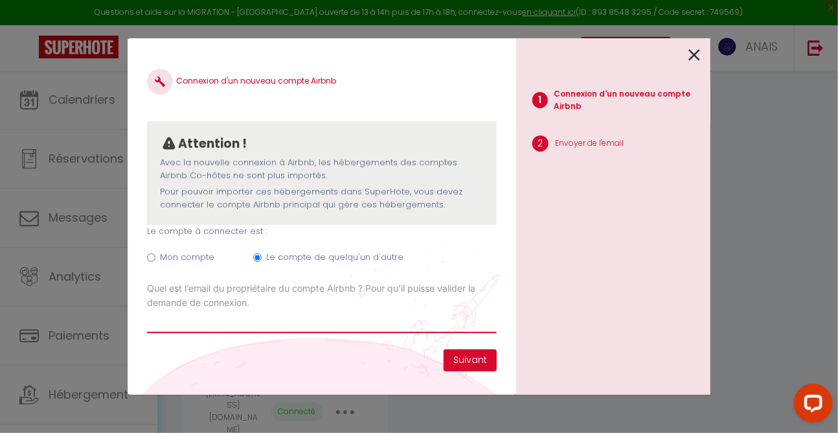
click at [163, 327] on input "Email connexion Airbnb" at bounding box center [322, 321] width 350 height 23
click at [151, 329] on input "Email connexion Airbnb" at bounding box center [322, 321] width 350 height 23
click at [153, 326] on input "Email connexion Airbnb" at bounding box center [322, 321] width 350 height 23
drag, startPoint x: 153, startPoint y: 326, endPoint x: 146, endPoint y: 325, distance: 6.6
click at [146, 325] on div "Connexion d'un nouveau compte Airbnb Attention ! Avec la nouvelle connexion à […" at bounding box center [322, 216] width 389 height 356
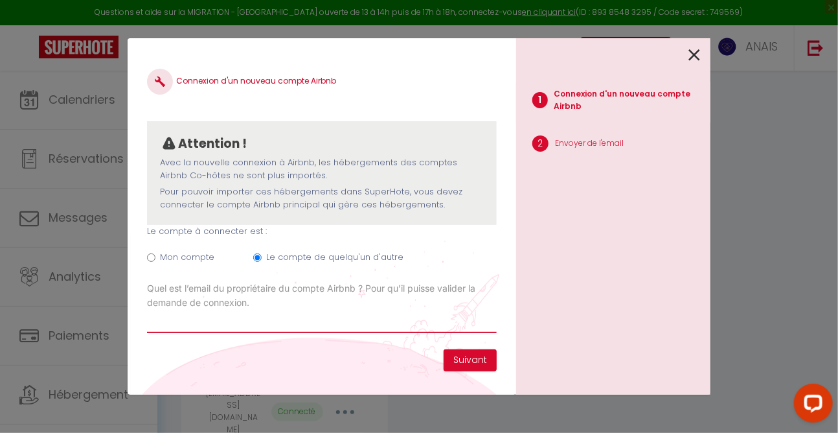
click at [148, 322] on input "Email connexion Airbnb" at bounding box center [322, 321] width 350 height 23
click at [151, 322] on input "Email connexion Airbnb" at bounding box center [322, 321] width 350 height 23
click at [152, 322] on input "Email connexion Airbnb" at bounding box center [322, 321] width 350 height 23
click at [158, 326] on input "Email connexion Airbnb" at bounding box center [322, 321] width 350 height 23
click at [158, 325] on input "Email connexion Airbnb" at bounding box center [322, 321] width 350 height 23
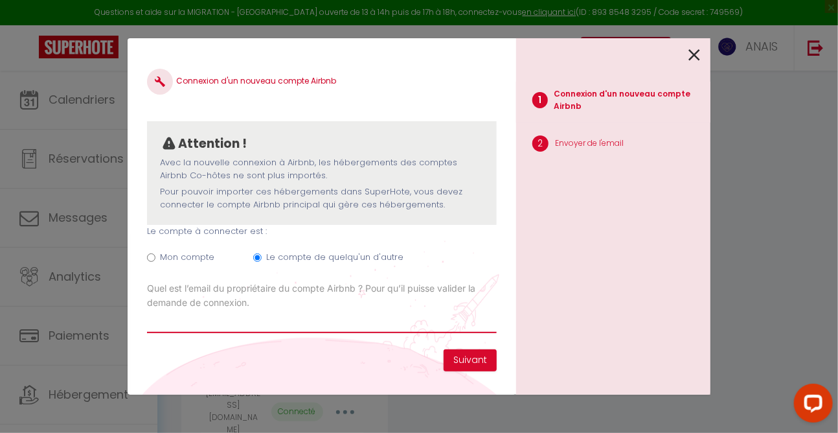
click at [148, 321] on input "Email connexion Airbnb" at bounding box center [322, 321] width 350 height 23
click at [152, 323] on input "Email connexion Airbnb" at bounding box center [322, 321] width 350 height 23
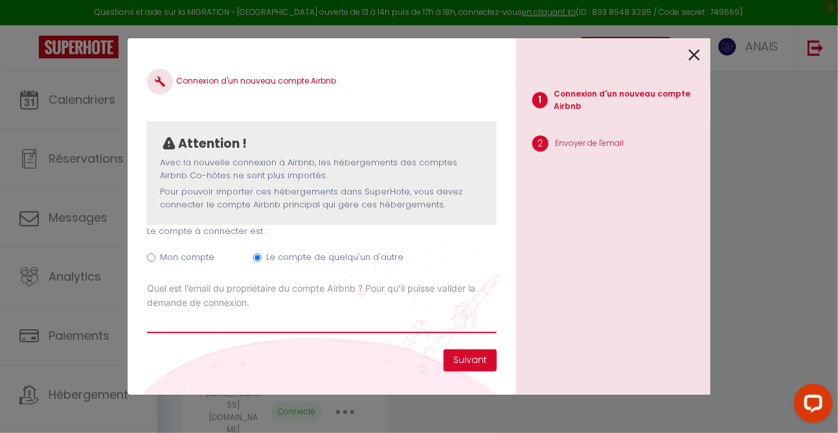
click at [154, 327] on input "Email connexion Airbnb" at bounding box center [322, 321] width 350 height 23
click at [154, 323] on input "Email connexion Airbnb" at bounding box center [322, 321] width 350 height 23
drag, startPoint x: 153, startPoint y: 316, endPoint x: 149, endPoint y: 328, distance: 12.9
click at [149, 328] on input "Email connexion Airbnb" at bounding box center [322, 321] width 350 height 23
click at [153, 323] on input "Email connexion Airbnb" at bounding box center [322, 321] width 350 height 23
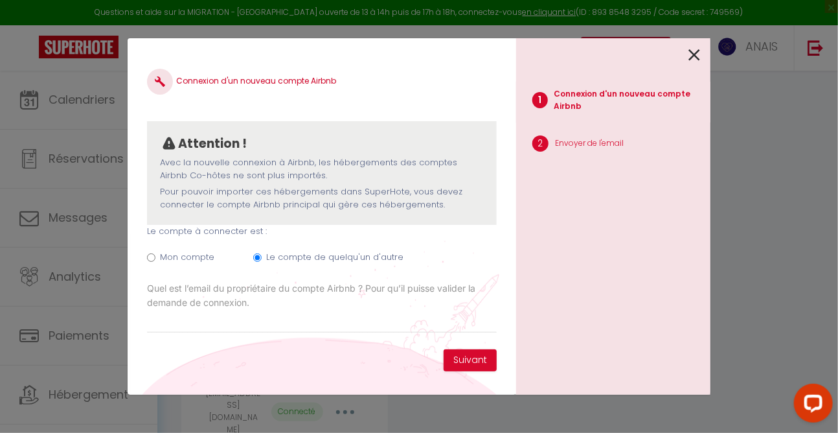
drag, startPoint x: 153, startPoint y: 323, endPoint x: 404, endPoint y: 29, distance: 386.5
click at [404, 29] on div "Connexion d'un nouveau compte Airbnb Attention ! Avec la nouvelle connexion à […" at bounding box center [419, 216] width 583 height 433
click at [168, 326] on input "Email connexion Airbnb" at bounding box center [322, 321] width 350 height 23
paste input "[PERSON_NAME][EMAIL_ADDRESS][DOMAIN_NAME]"
type input "e"
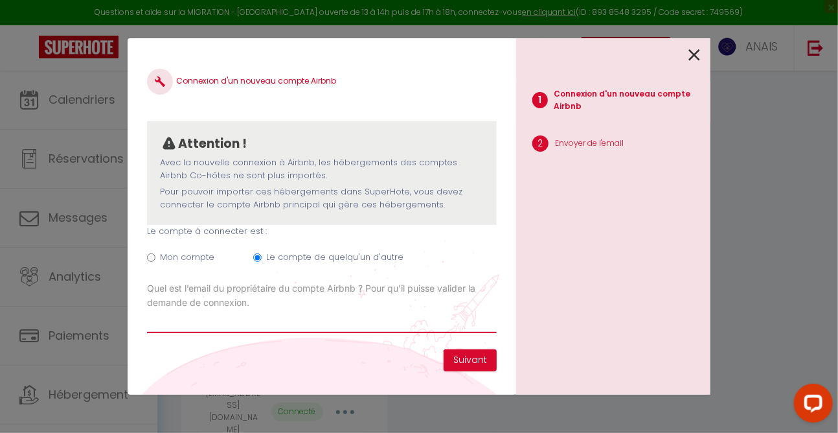
click at [150, 327] on input "Email connexion Airbnb" at bounding box center [322, 321] width 350 height 23
type input "[EMAIL_ADDRESS][DOMAIN_NAME]"
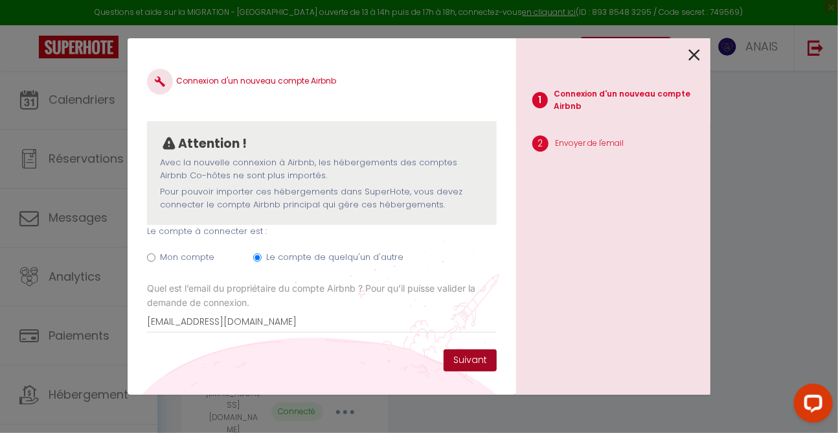
click at [476, 362] on button "Suivant" at bounding box center [470, 360] width 53 height 22
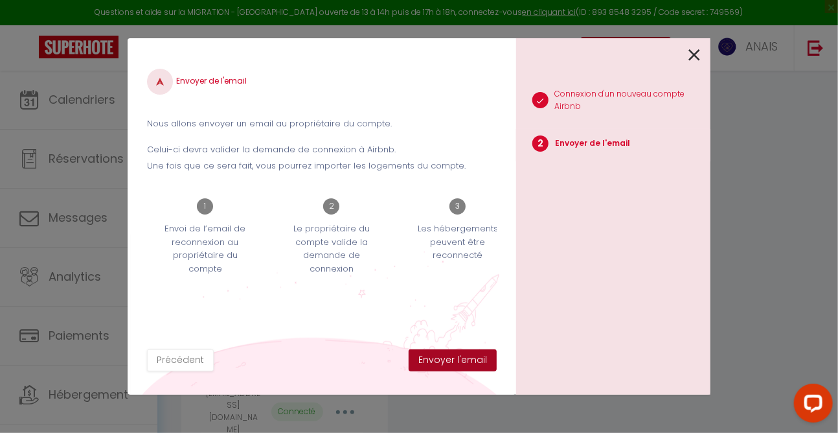
click at [476, 362] on button "Envoyer l'email" at bounding box center [453, 360] width 88 height 22
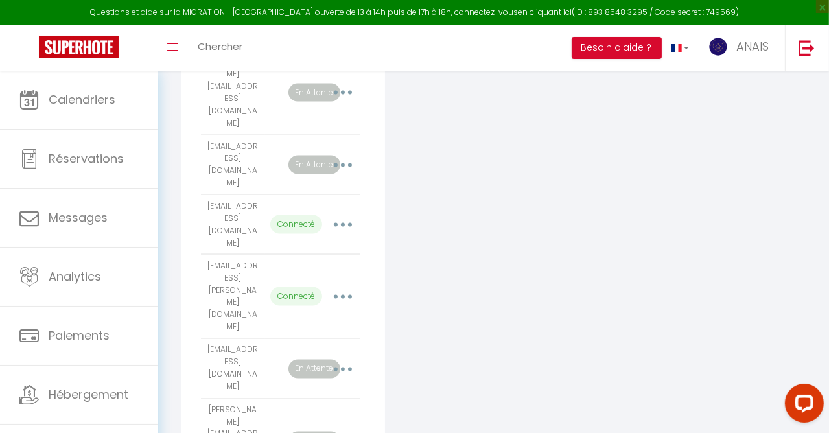
scroll to position [1761, 0]
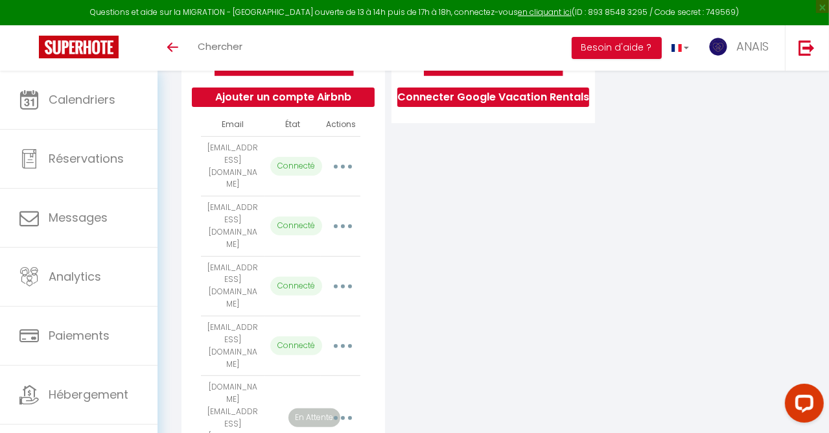
scroll to position [12, 0]
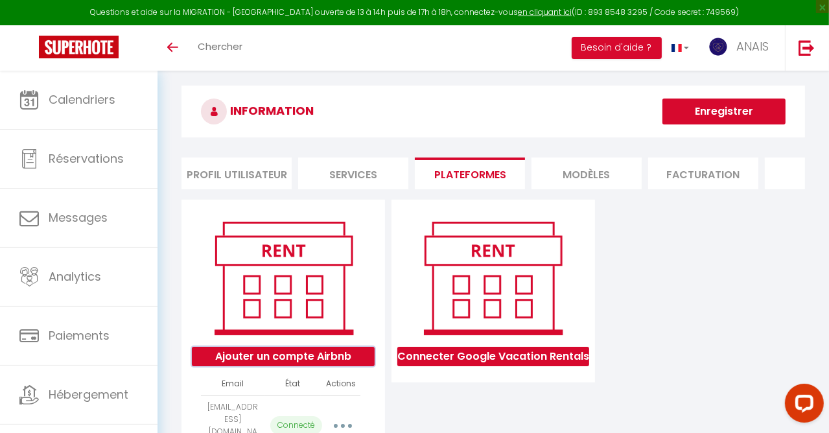
click at [303, 363] on button "Ajouter un compte Airbnb" at bounding box center [283, 356] width 182 height 19
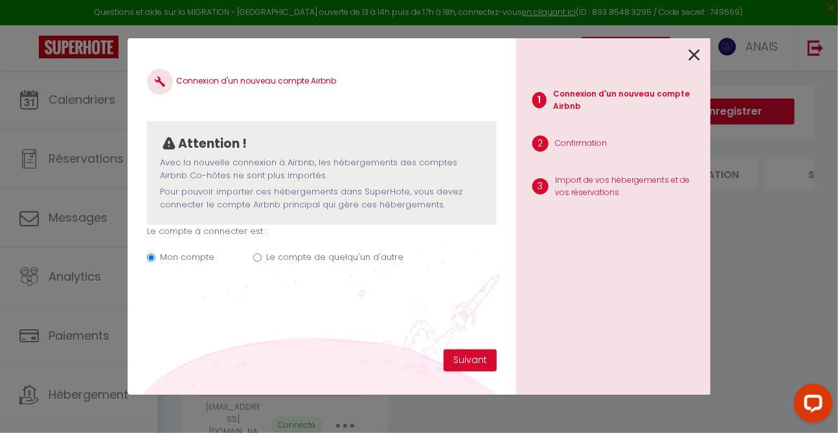
click at [695, 52] on icon at bounding box center [695, 54] width 12 height 19
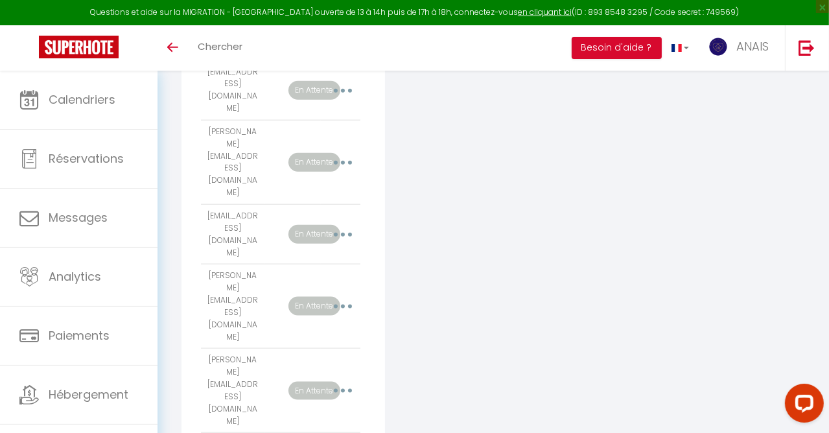
scroll to position [1372, 0]
